Goal: Task Accomplishment & Management: Use online tool/utility

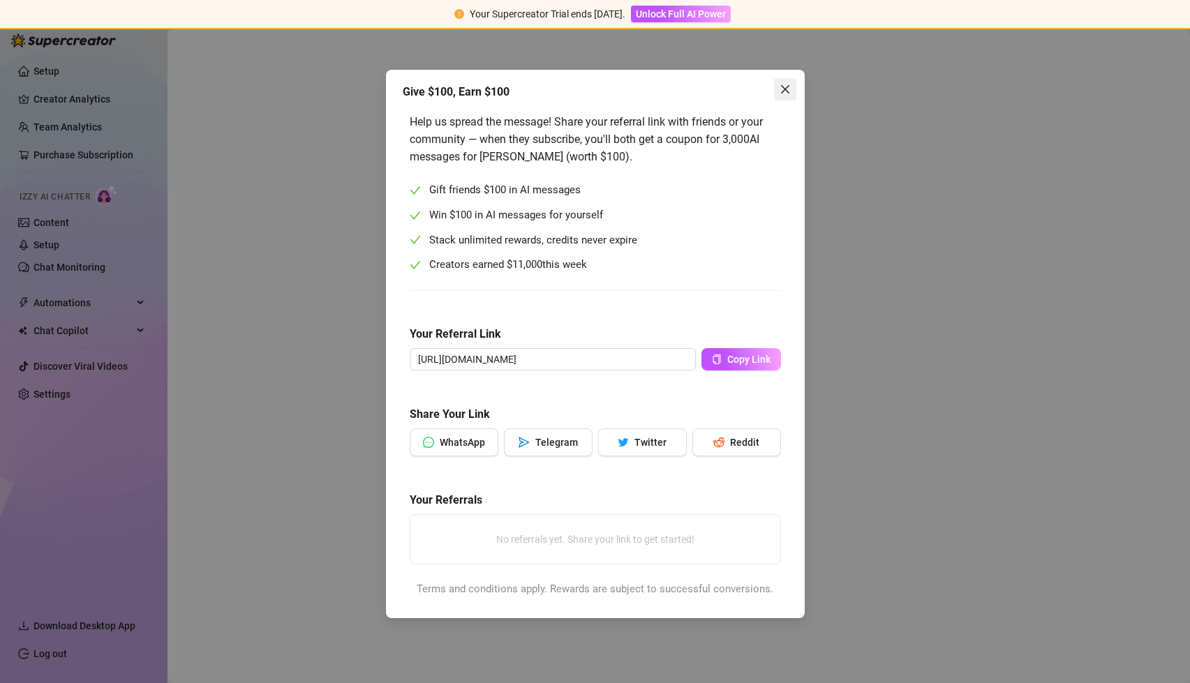
click at [785, 91] on icon "close" at bounding box center [785, 89] width 11 height 11
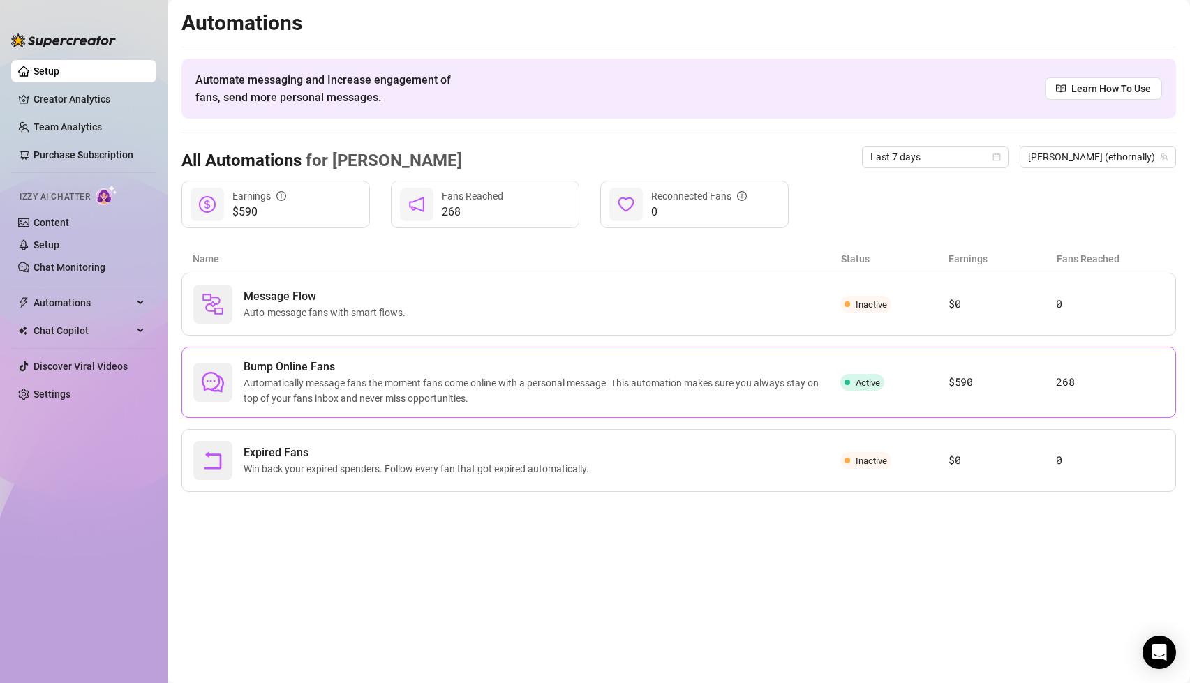
click at [412, 394] on span "Automatically message fans the moment fans come online with a personal message.…" at bounding box center [542, 391] width 597 height 31
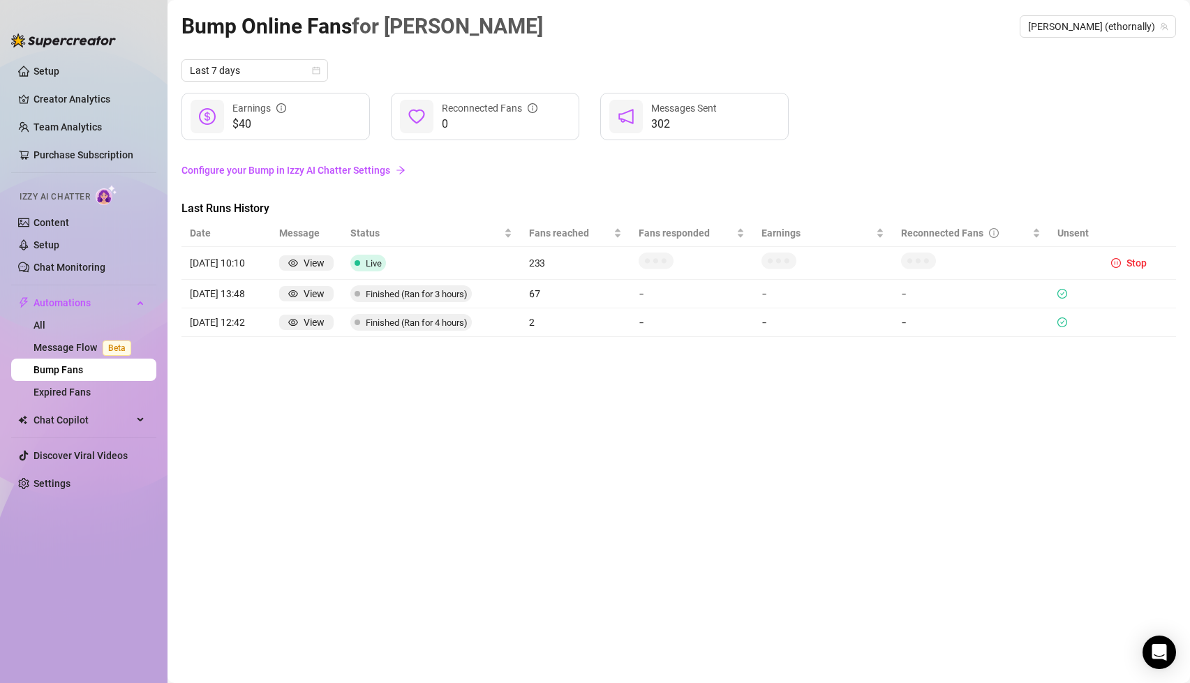
click at [329, 172] on link "Configure your Bump in Izzy AI Chatter Settings" at bounding box center [679, 170] width 995 height 15
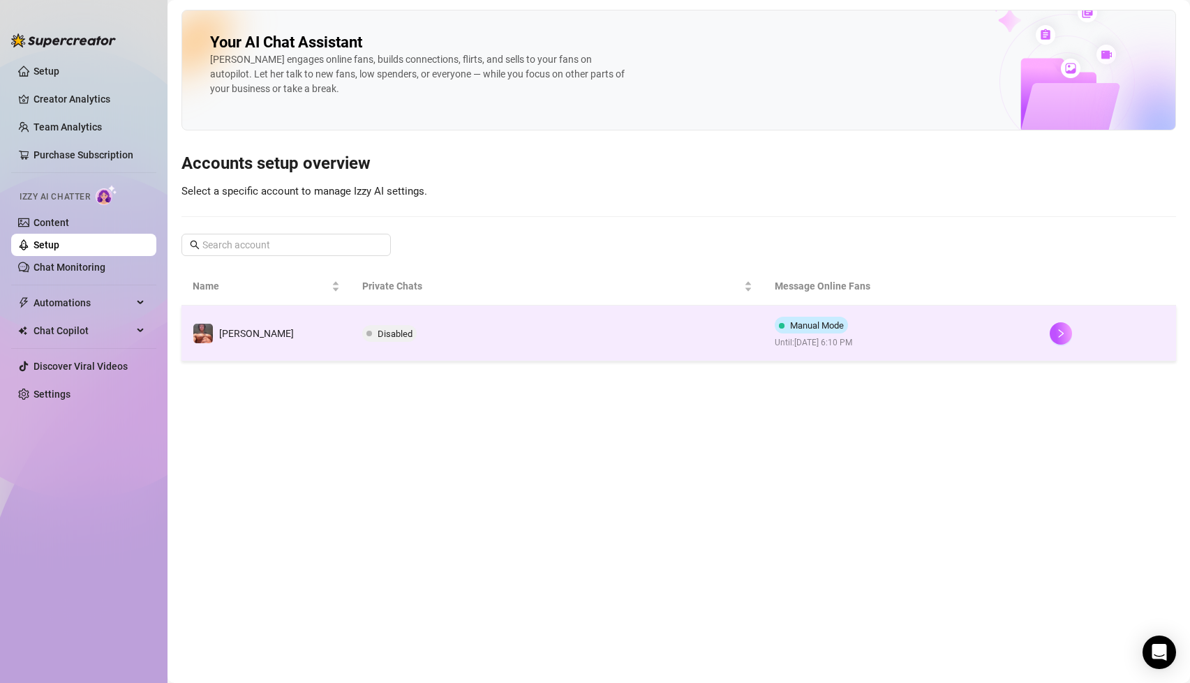
click at [522, 342] on td "Disabled" at bounding box center [557, 334] width 413 height 56
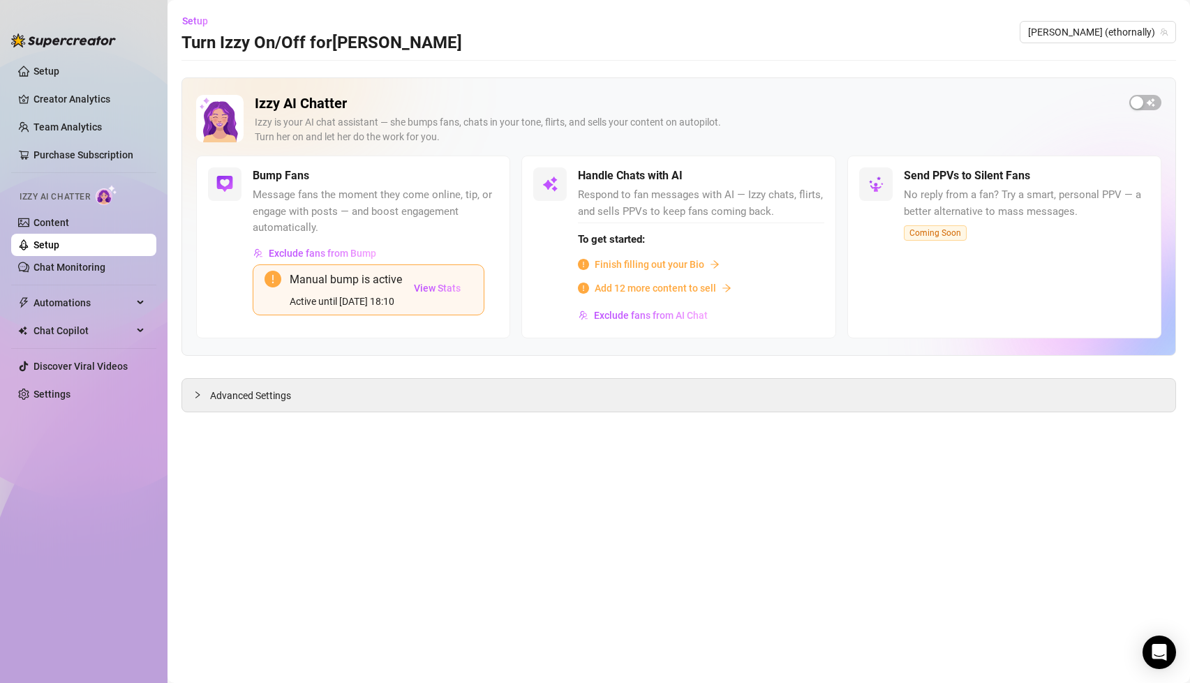
click at [935, 232] on span "Coming Soon" at bounding box center [935, 232] width 63 height 15
click at [636, 291] on span "Add 12 more content to sell" at bounding box center [655, 288] width 121 height 15
click at [514, 473] on main "Setup Turn Izzy On/Off for [PERSON_NAME] [PERSON_NAME] (ethornally) Izzy AI Cha…" at bounding box center [679, 341] width 1023 height 683
click at [216, 399] on span "Advanced Settings" at bounding box center [250, 395] width 81 height 15
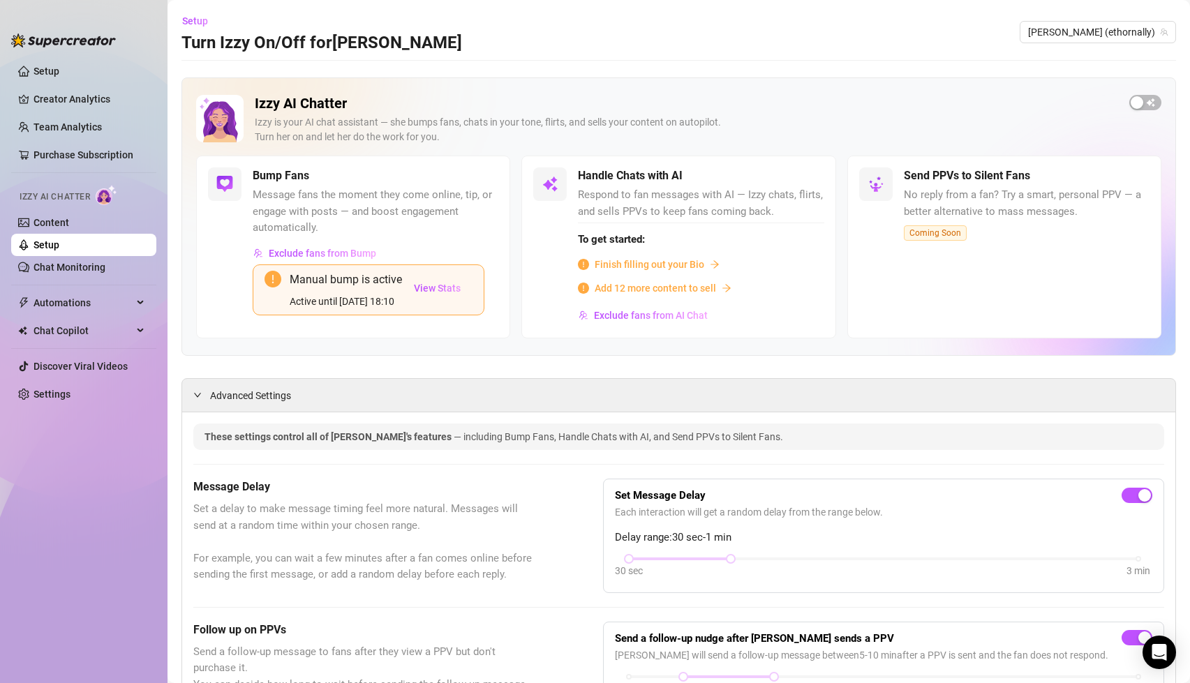
click at [59, 247] on link "Setup" at bounding box center [47, 244] width 26 height 11
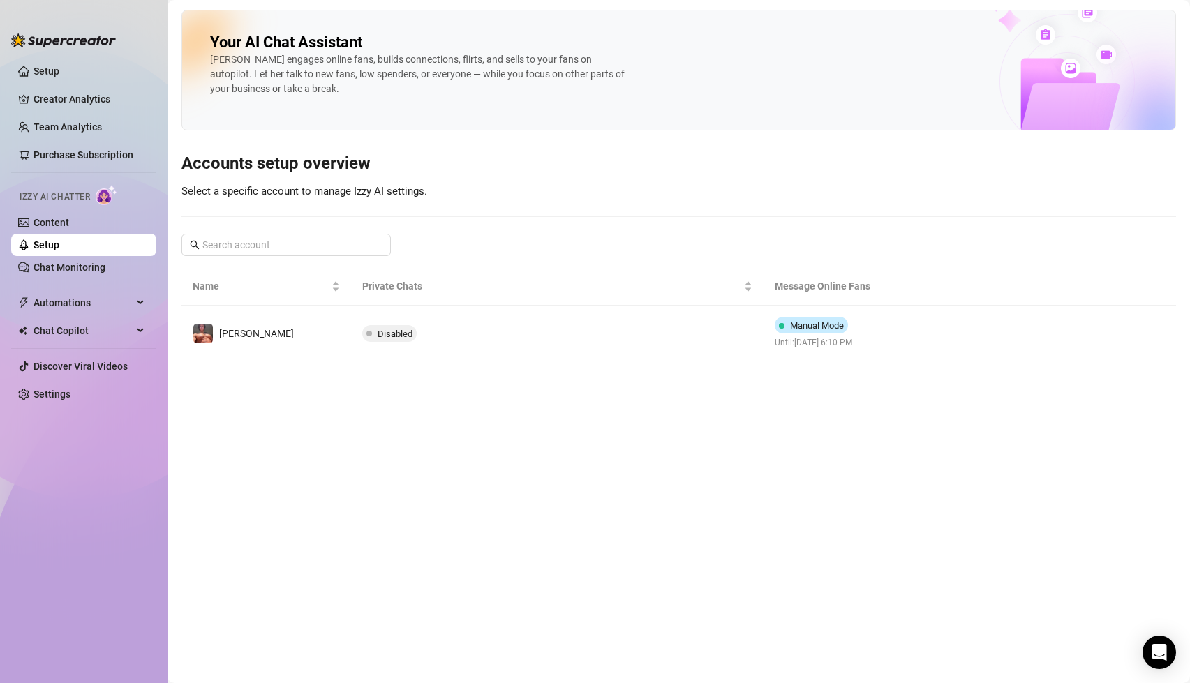
click at [59, 247] on link "Setup" at bounding box center [47, 244] width 26 height 11
click at [59, 246] on link "Setup" at bounding box center [47, 244] width 26 height 11
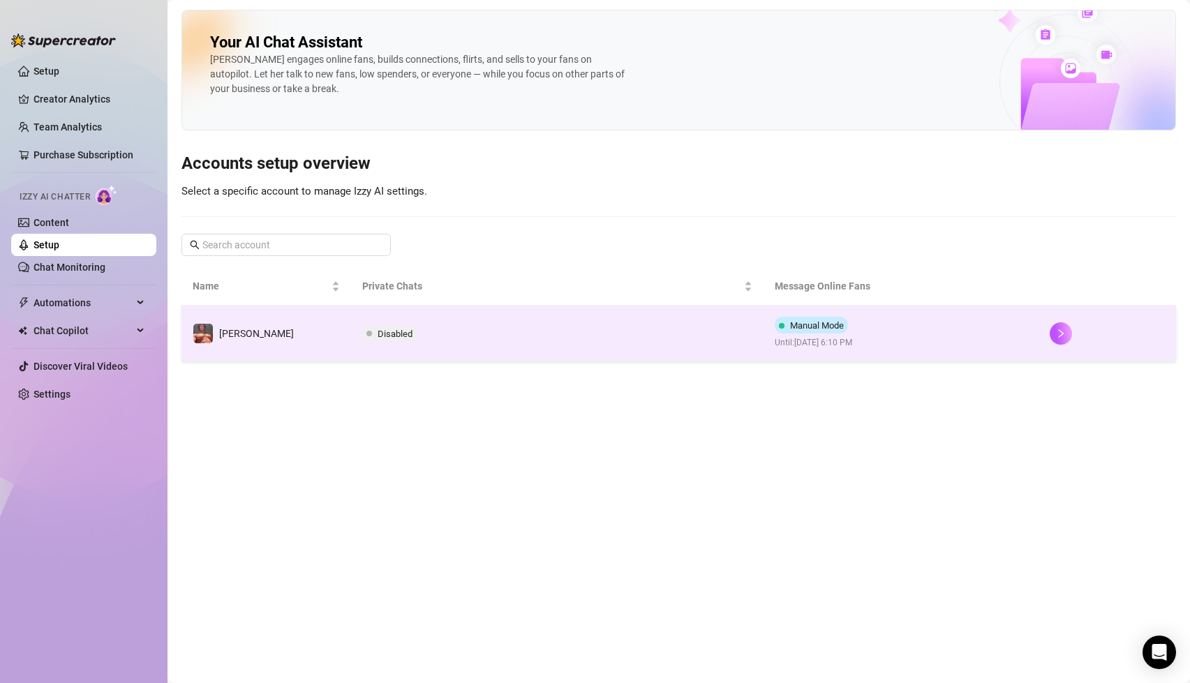
click at [285, 340] on td "[PERSON_NAME]" at bounding box center [267, 334] width 170 height 56
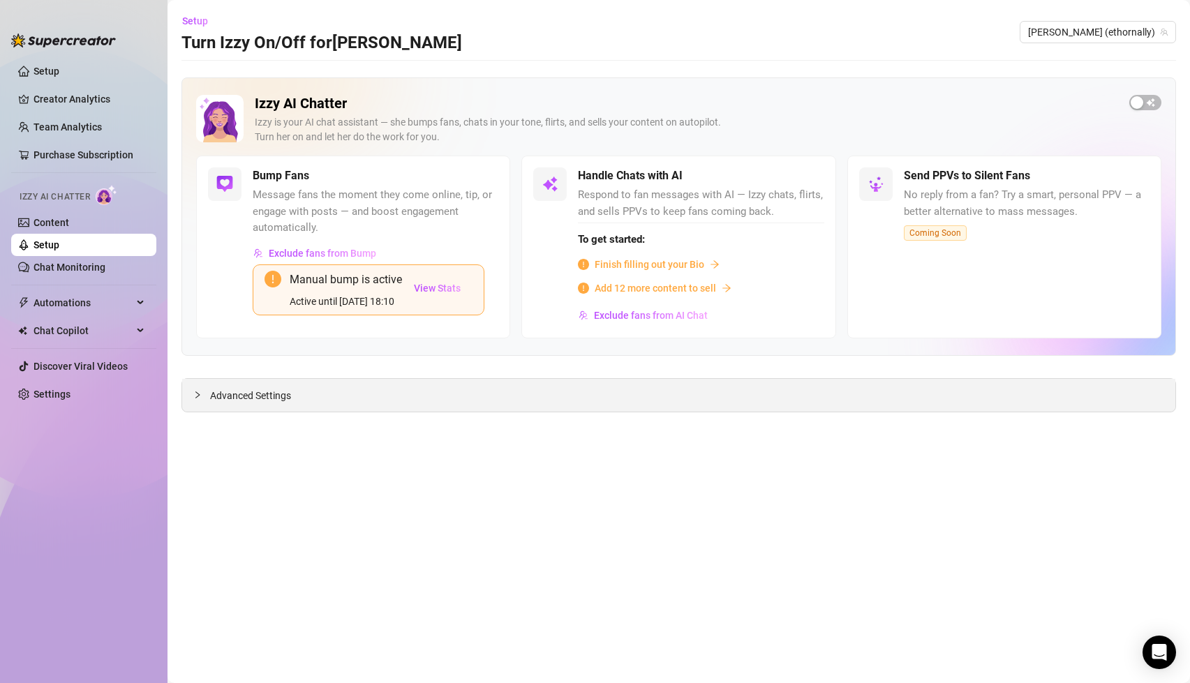
click at [223, 400] on span "Advanced Settings" at bounding box center [250, 395] width 81 height 15
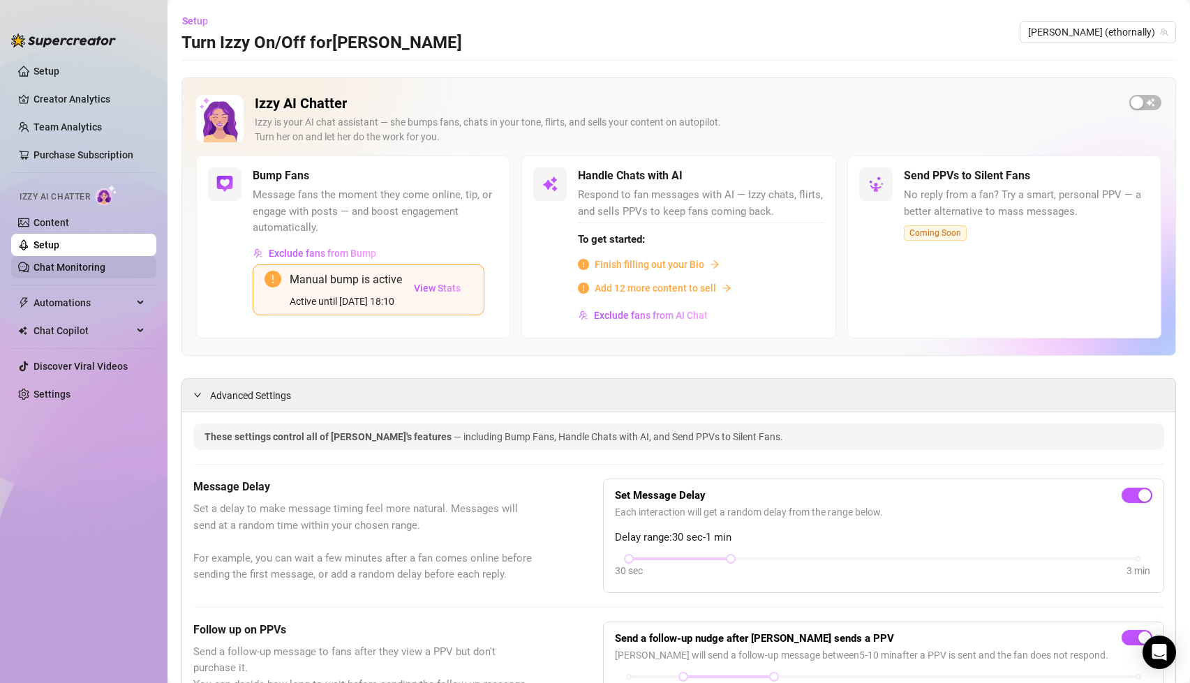
click at [75, 262] on link "Chat Monitoring" at bounding box center [70, 267] width 72 height 11
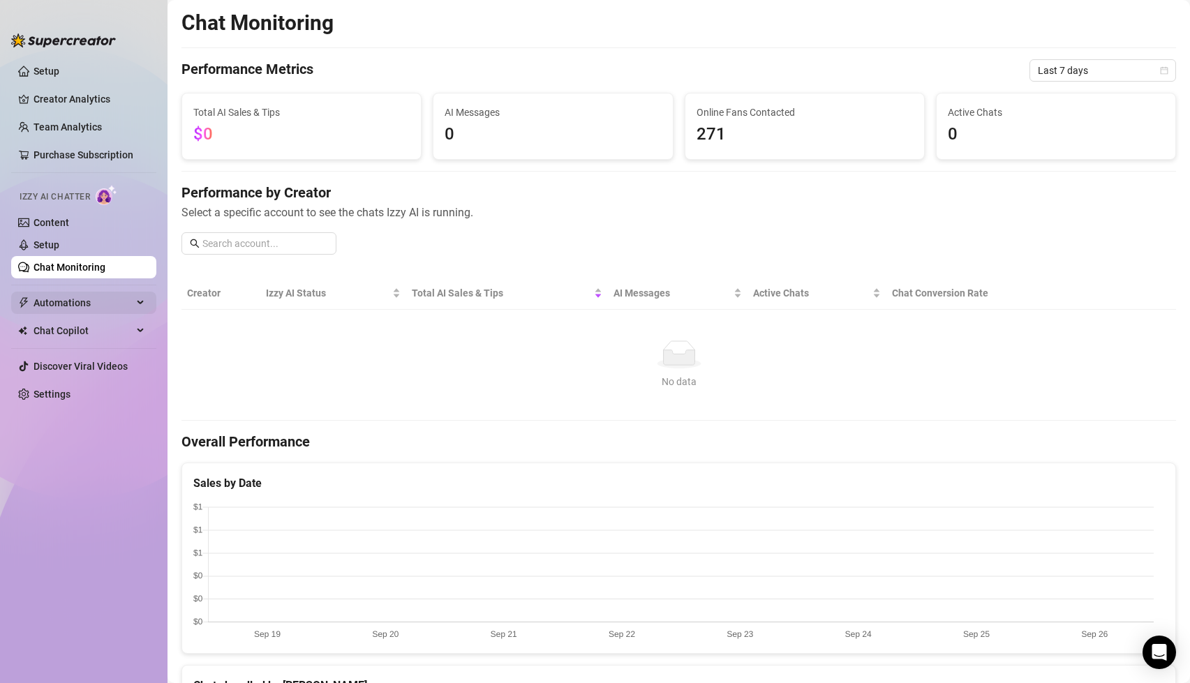
click at [68, 299] on span "Automations" at bounding box center [83, 303] width 99 height 22
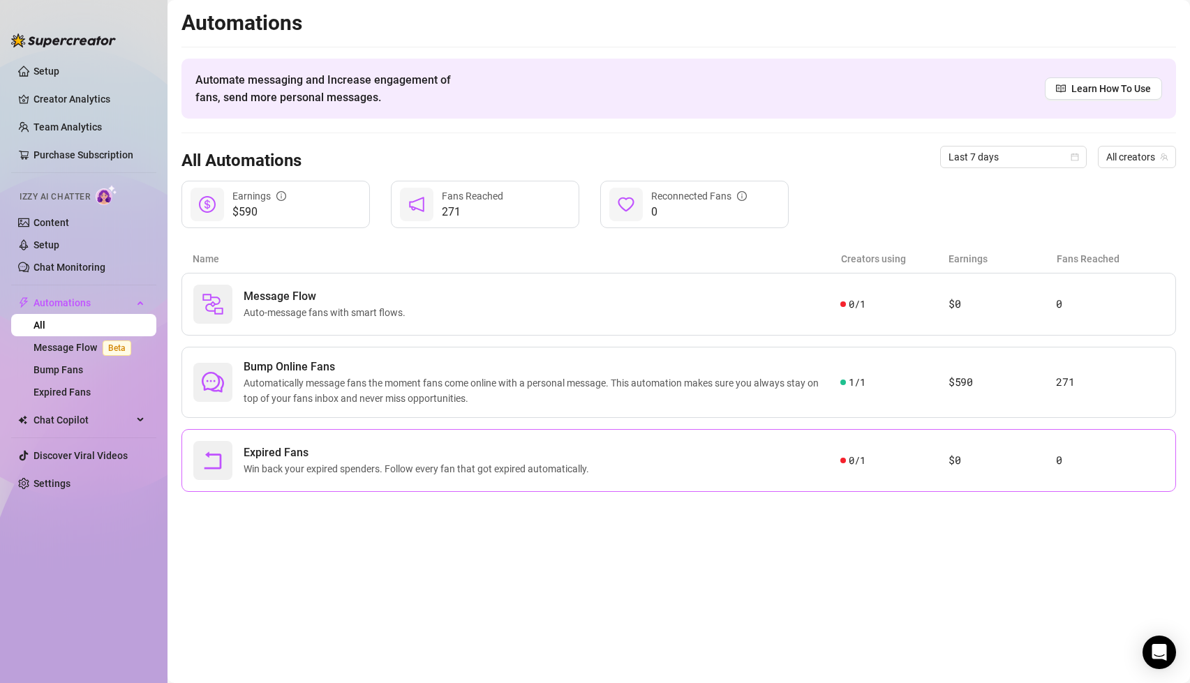
click at [429, 457] on span "Expired Fans" at bounding box center [419, 453] width 351 height 17
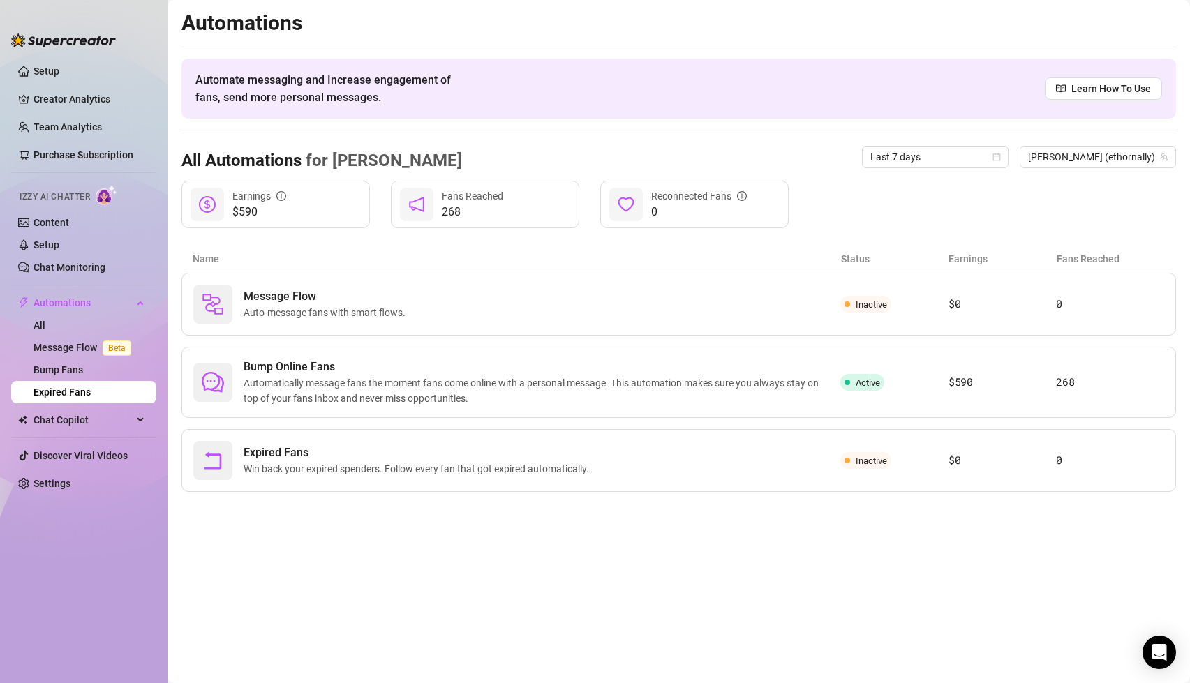
click at [86, 390] on link "Expired Fans" at bounding box center [62, 392] width 57 height 11
